Goal: Task Accomplishment & Management: Manage account settings

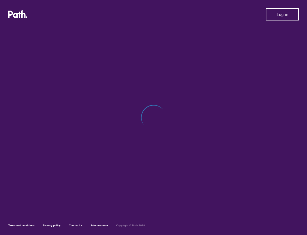
click at [279, 15] on span "Log in" at bounding box center [282, 14] width 12 height 5
click at [281, 14] on span "Log out" at bounding box center [282, 14] width 14 height 5
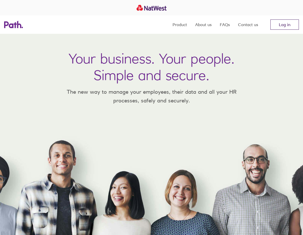
click at [285, 25] on link "Log in" at bounding box center [284, 24] width 28 height 10
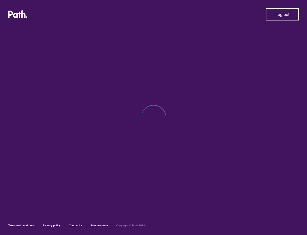
click at [275, 15] on span "Log out" at bounding box center [282, 14] width 14 height 5
click at [278, 15] on span "Log in" at bounding box center [282, 14] width 12 height 5
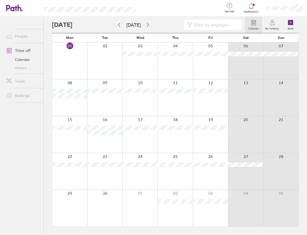
click at [21, 52] on link "Time off" at bounding box center [22, 50] width 41 height 10
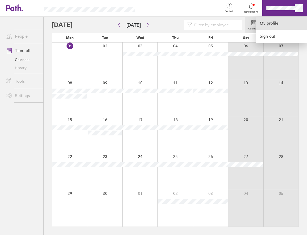
click at [274, 23] on link "My profile" at bounding box center [280, 23] width 51 height 13
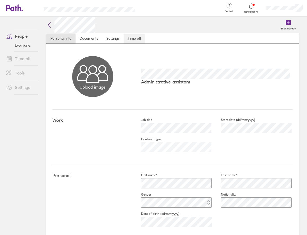
click at [135, 37] on link "Time off" at bounding box center [134, 38] width 22 height 10
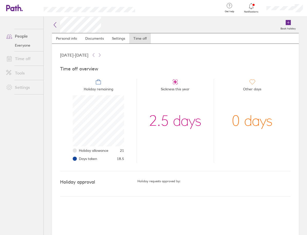
scroll to position [51, 51]
click at [25, 60] on link "Time off" at bounding box center [22, 59] width 41 height 10
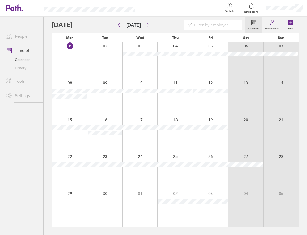
click at [106, 144] on div at bounding box center [104, 134] width 35 height 37
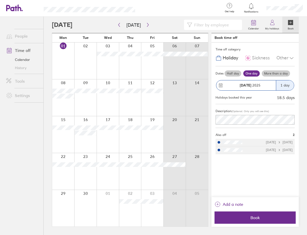
click at [244, 82] on div "[DATE]" at bounding box center [246, 86] width 60 height 10
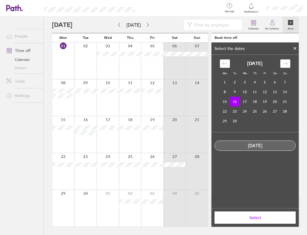
click at [293, 47] on icon at bounding box center [295, 48] width 4 height 3
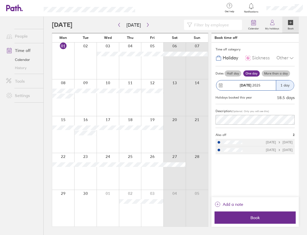
click at [249, 71] on label "One day" at bounding box center [251, 74] width 16 height 6
click at [0, 0] on input "One day" at bounding box center [0, 0] width 0 height 0
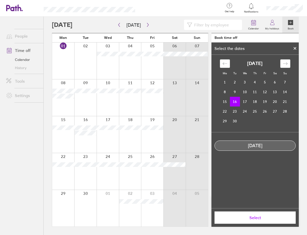
click at [296, 49] on div at bounding box center [295, 48] width 8 height 9
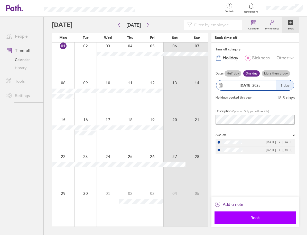
click at [260, 218] on span "Book" at bounding box center [255, 218] width 74 height 5
